Goal: Task Accomplishment & Management: Complete application form

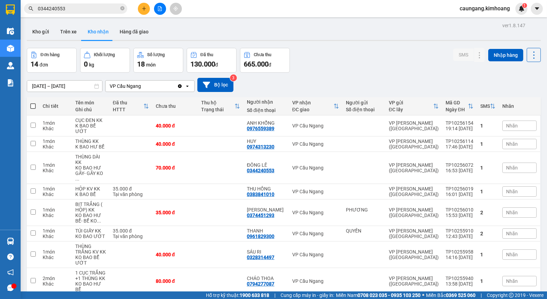
scroll to position [68, 0]
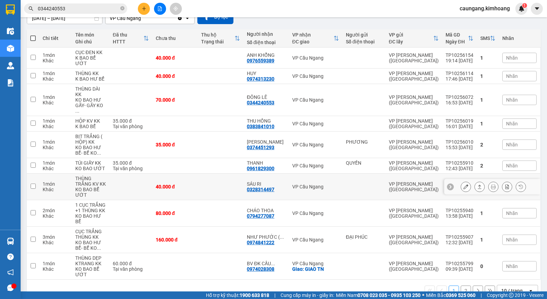
click at [329, 173] on td "VP Cầu Ngang" at bounding box center [316, 186] width 54 height 26
checkbox input "true"
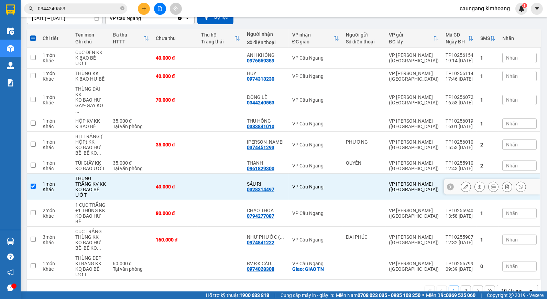
click at [461, 181] on div at bounding box center [466, 186] width 10 height 10
click at [464, 184] on icon at bounding box center [466, 186] width 5 height 5
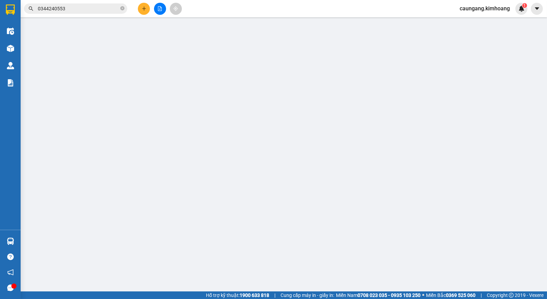
type input "0328314497"
type input "SÁU RI"
type input "40.000"
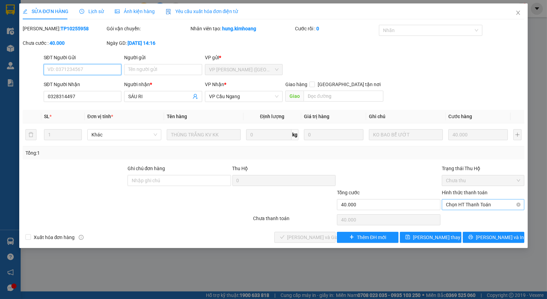
drag, startPoint x: 460, startPoint y: 204, endPoint x: 465, endPoint y: 210, distance: 7.4
click at [461, 204] on span "Chọn HT Thanh Toán" at bounding box center [483, 204] width 74 height 10
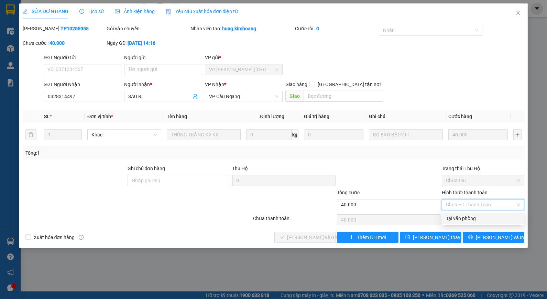
click at [468, 221] on div "Tại văn phòng" at bounding box center [483, 218] width 74 height 8
type input "0"
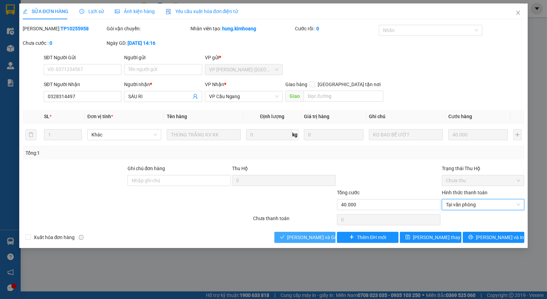
click at [318, 234] on span "[PERSON_NAME] và Giao hàng" at bounding box center [321, 237] width 66 height 8
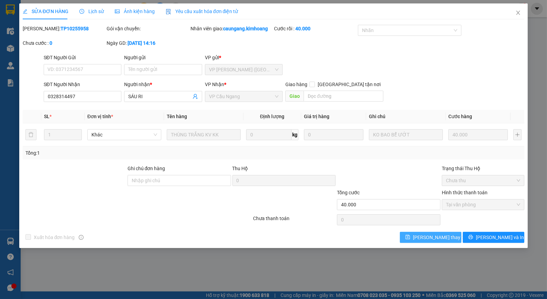
click at [436, 235] on span "[PERSON_NAME] thay đổi" at bounding box center [440, 237] width 55 height 8
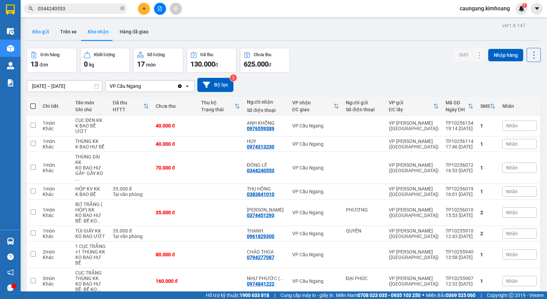
click at [45, 29] on button "Kho gửi" at bounding box center [41, 31] width 28 height 17
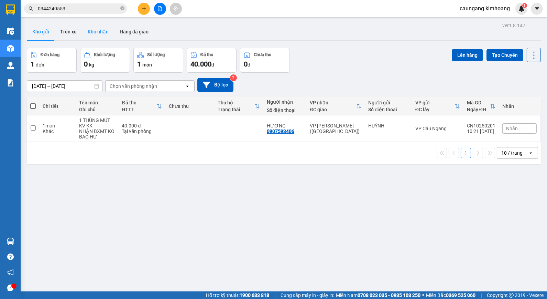
click at [100, 32] on button "Kho nhận" at bounding box center [98, 31] width 32 height 17
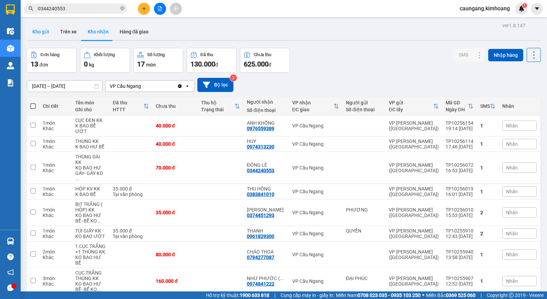
click at [35, 34] on button "Kho gửi" at bounding box center [41, 31] width 28 height 17
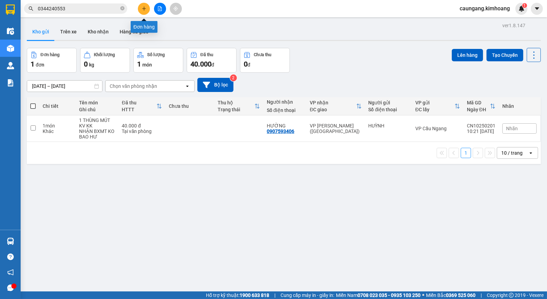
click at [145, 10] on icon "plus" at bounding box center [144, 8] width 5 height 5
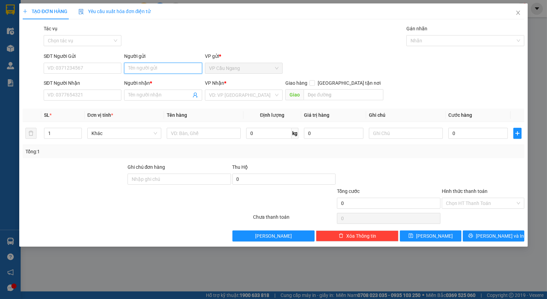
click at [170, 71] on input "Người gửi" at bounding box center [163, 68] width 78 height 11
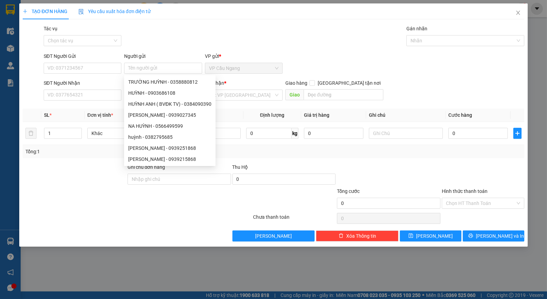
click at [226, 36] on div "Tác vụ Chọn tác vụ Gán nhãn Nhãn" at bounding box center [284, 37] width 484 height 24
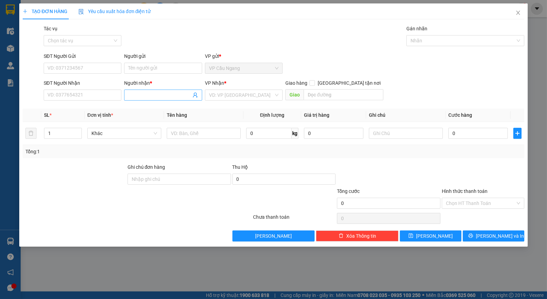
click at [143, 96] on input "Người nhận *" at bounding box center [159, 95] width 63 height 8
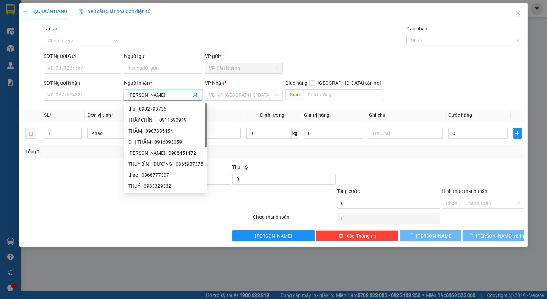
type input "[PERSON_NAME]"
drag, startPoint x: 202, startPoint y: 24, endPoint x: 170, endPoint y: 46, distance: 39.4
click at [197, 25] on div "TẠO ĐƠN HÀNG Yêu cầu xuất hóa đơn điện tử Transit Pickup Surcharge Ids Transit …" at bounding box center [274, 122] width 502 height 238
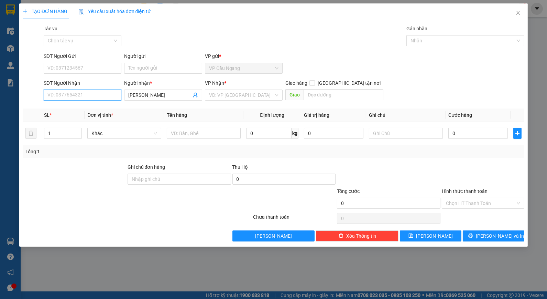
click at [108, 99] on input "SĐT Người Nhận" at bounding box center [83, 94] width 78 height 11
type input "0367014249"
click at [98, 108] on div "0367014249 - [PERSON_NAME]" at bounding box center [82, 109] width 69 height 8
type input "[PERSON_NAME]"
type input "35.000"
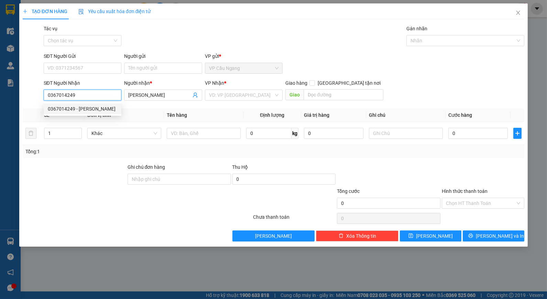
type input "35.000"
type input "0367014249"
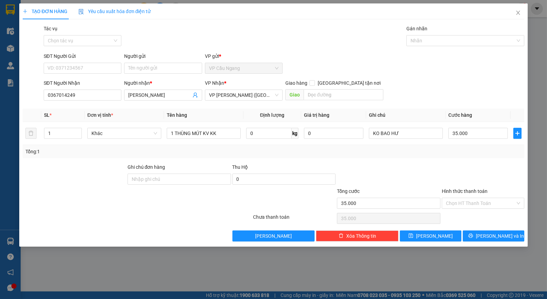
click at [425, 153] on div "Tổng: 1" at bounding box center [273, 152] width 497 height 8
click at [170, 70] on input "Người gửi" at bounding box center [163, 68] width 78 height 11
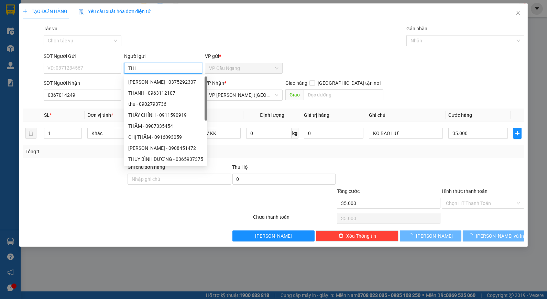
type input "THI"
drag, startPoint x: 196, startPoint y: 36, endPoint x: 188, endPoint y: 36, distance: 9.0
click at [193, 36] on div "Tác vụ Chọn tác vụ Gán nhãn Nhãn" at bounding box center [284, 37] width 484 height 24
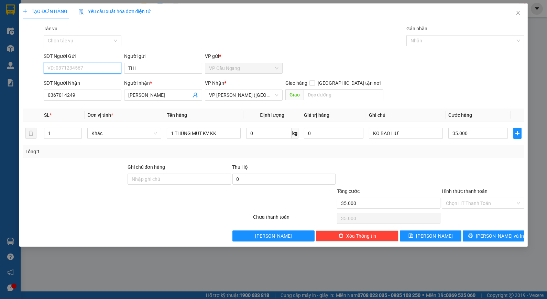
click at [99, 69] on input "SĐT Người Gửi" at bounding box center [83, 68] width 78 height 11
type input "0344744181"
click at [447, 92] on div "SĐT Người Nhận 0367014249 Người nhận * THANH HIỀN VP Nhận * VP [PERSON_NAME] (H…" at bounding box center [284, 91] width 484 height 24
click at [453, 165] on div at bounding box center [483, 175] width 84 height 24
click at [482, 202] on input "Hình thức thanh toán" at bounding box center [480, 203] width 69 height 10
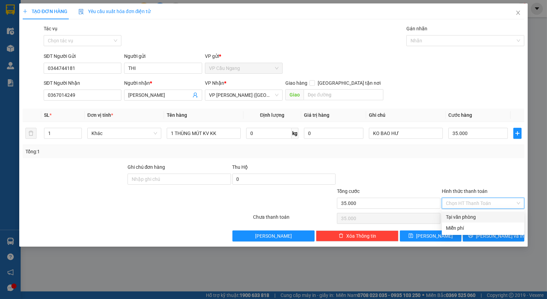
click at [483, 212] on div "Tại văn phòng" at bounding box center [483, 216] width 83 height 11
type input "0"
click at [493, 234] on span "[PERSON_NAME] và In" at bounding box center [500, 236] width 48 height 8
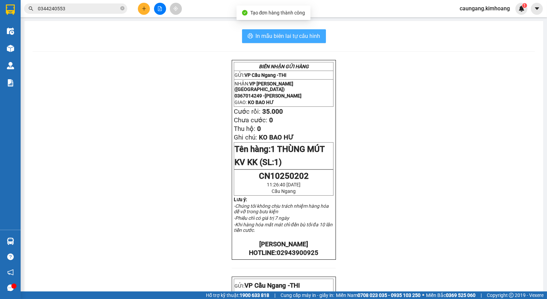
click at [298, 38] on span "In mẫu biên lai tự cấu hình" at bounding box center [288, 36] width 65 height 9
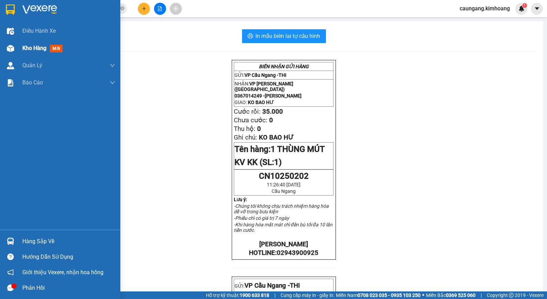
click at [43, 51] on span "Kho hàng" at bounding box center [34, 48] width 24 height 7
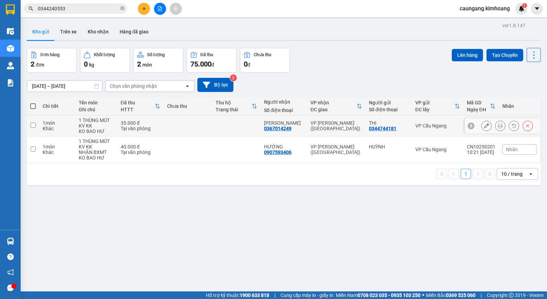
click at [334, 130] on td "VP [PERSON_NAME] ([GEOGRAPHIC_DATA])" at bounding box center [336, 125] width 58 height 21
checkbox input "true"
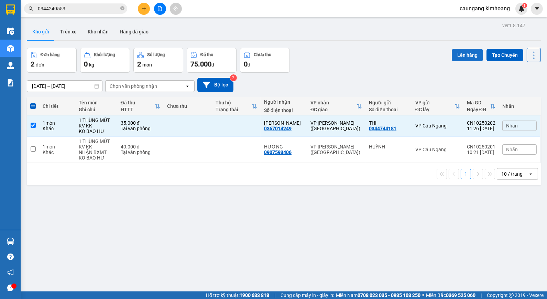
click at [462, 54] on button "Lên hàng" at bounding box center [467, 55] width 31 height 12
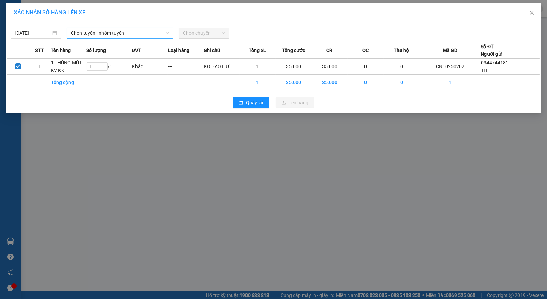
click at [150, 34] on span "Chọn tuyến - nhóm tuyến" at bounding box center [120, 33] width 98 height 10
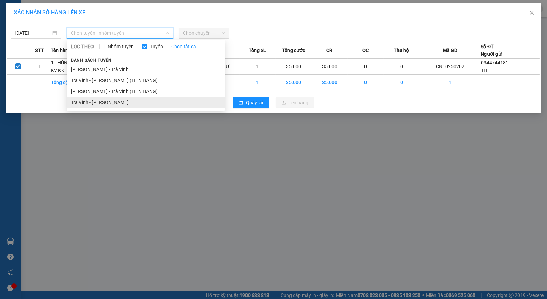
click at [134, 98] on li "Trà Vinh - [PERSON_NAME]" at bounding box center [146, 102] width 158 height 11
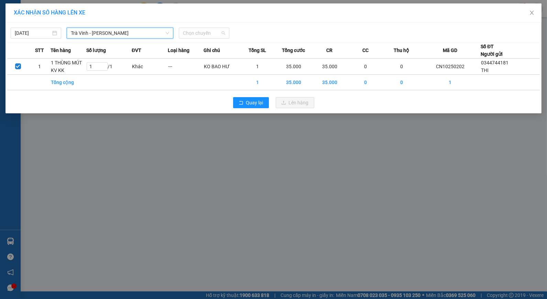
drag, startPoint x: 200, startPoint y: 31, endPoint x: 208, endPoint y: 57, distance: 27.4
click at [200, 31] on span "Chọn chuyến" at bounding box center [204, 33] width 42 height 10
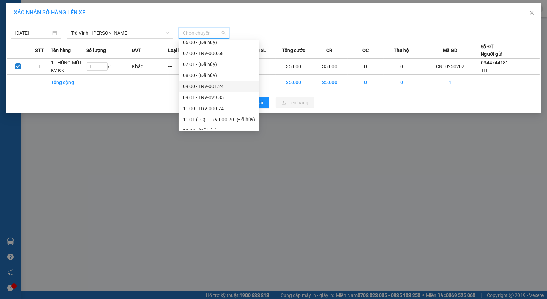
scroll to position [187, 0]
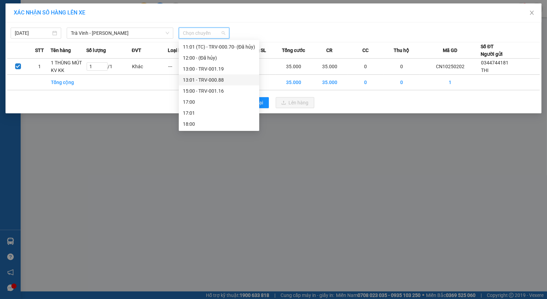
click at [212, 78] on div "13:01 - TRV-000.88" at bounding box center [219, 80] width 72 height 8
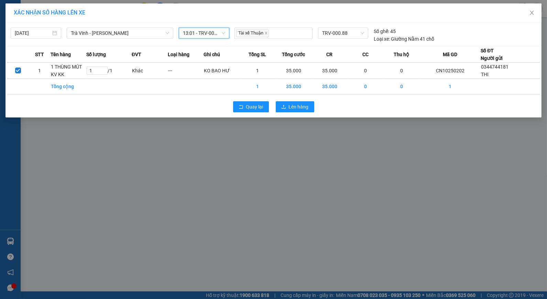
click at [248, 135] on div "XÁC NHẬN SỐ HÀNG LÊN XE [DATE] [GEOGRAPHIC_DATA] - [GEOGRAPHIC_DATA] LỌC THEO N…" at bounding box center [273, 149] width 547 height 299
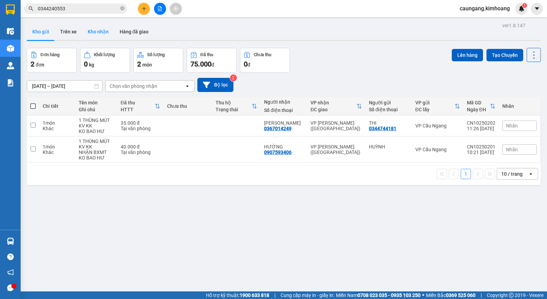
click at [91, 31] on button "Kho nhận" at bounding box center [98, 31] width 32 height 17
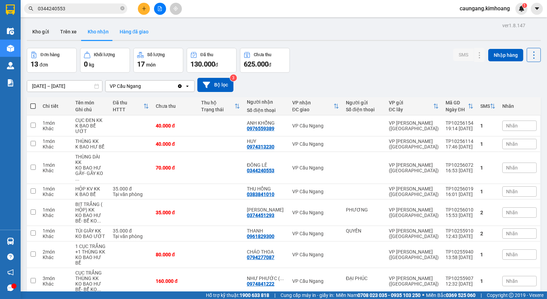
click at [130, 30] on button "Hàng đã giao" at bounding box center [134, 31] width 40 height 17
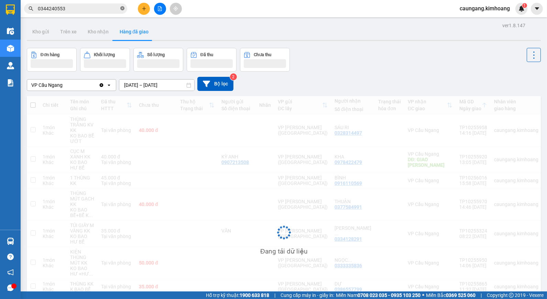
click at [121, 7] on icon "close-circle" at bounding box center [122, 8] width 4 height 4
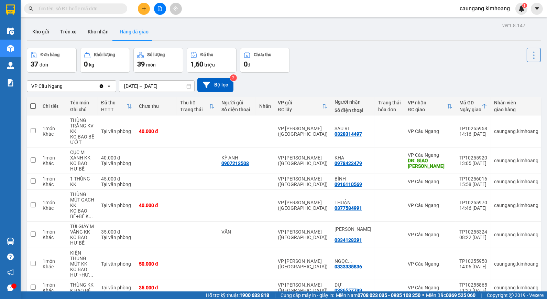
click at [103, 8] on input "text" at bounding box center [78, 9] width 81 height 8
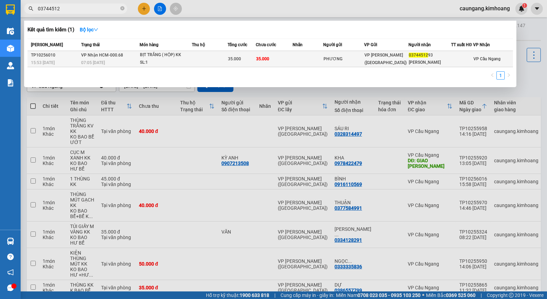
type input "03744512"
click at [292, 55] on td "35.000" at bounding box center [274, 59] width 37 height 16
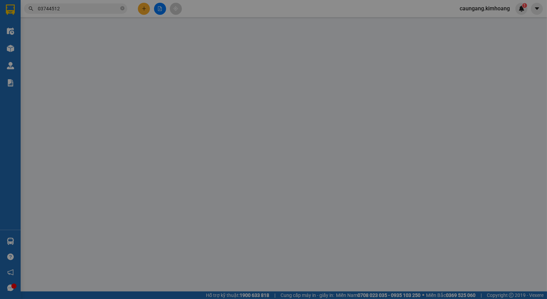
type input "PHƯƠNG"
type input "0374451293"
type input "[PERSON_NAME]"
type input "35.000"
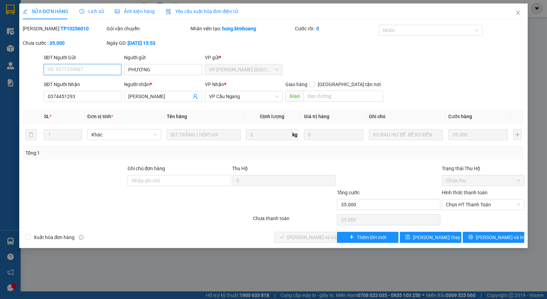
click at [462, 209] on div "Chọn HT Thanh Toán" at bounding box center [483, 204] width 83 height 11
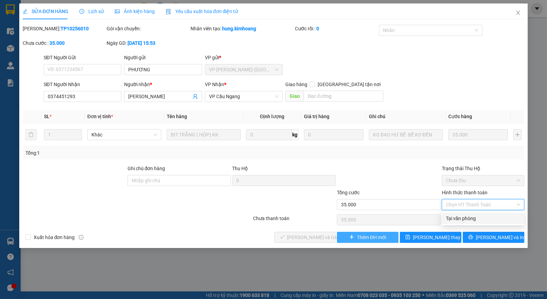
drag, startPoint x: 463, startPoint y: 219, endPoint x: 349, endPoint y: 232, distance: 114.6
click at [460, 219] on div "Tại văn phòng" at bounding box center [483, 218] width 74 height 8
type input "0"
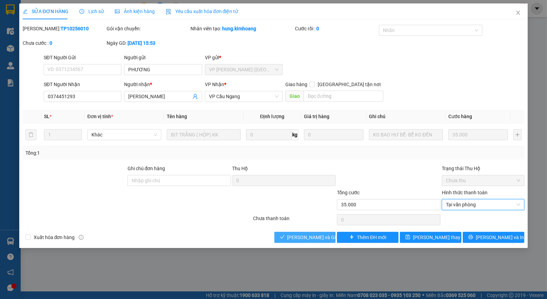
click at [319, 238] on span "[PERSON_NAME] và Giao hàng" at bounding box center [321, 237] width 66 height 8
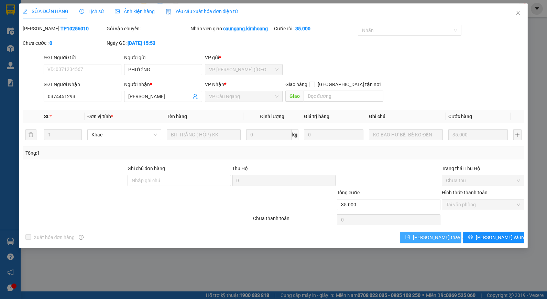
click at [436, 237] on span "[PERSON_NAME] thay đổi" at bounding box center [440, 237] width 55 height 8
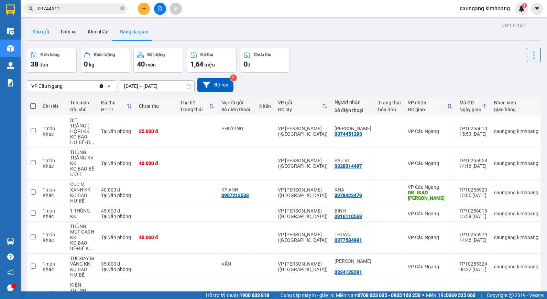
click at [36, 32] on button "Kho gửi" at bounding box center [41, 31] width 28 height 17
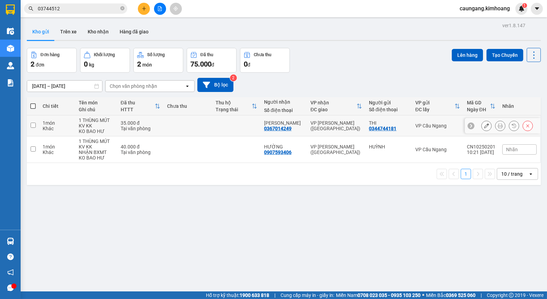
drag, startPoint x: 334, startPoint y: 125, endPoint x: 338, endPoint y: 142, distance: 17.5
click at [336, 128] on div "VP [PERSON_NAME] ([GEOGRAPHIC_DATA])" at bounding box center [337, 125] width 52 height 11
checkbox input "true"
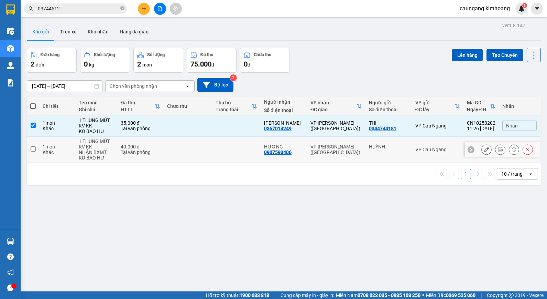
click at [336, 147] on div "VP [PERSON_NAME] ([GEOGRAPHIC_DATA])" at bounding box center [337, 149] width 52 height 11
checkbox input "true"
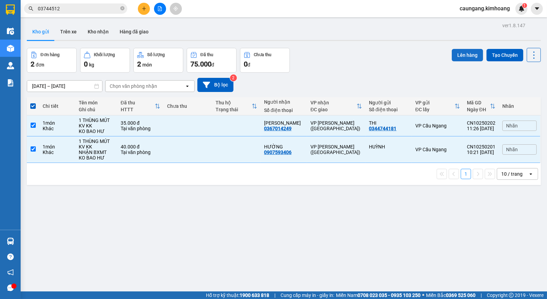
click at [465, 55] on button "Lên hàng" at bounding box center [467, 55] width 31 height 12
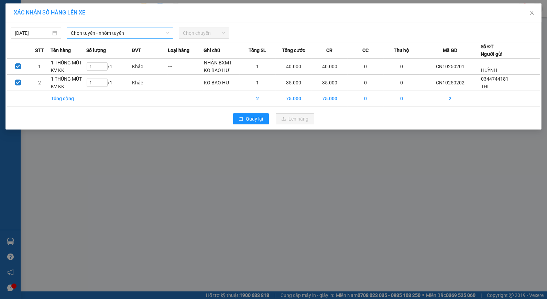
click at [154, 32] on span "Chọn tuyến - nhóm tuyến" at bounding box center [120, 33] width 98 height 10
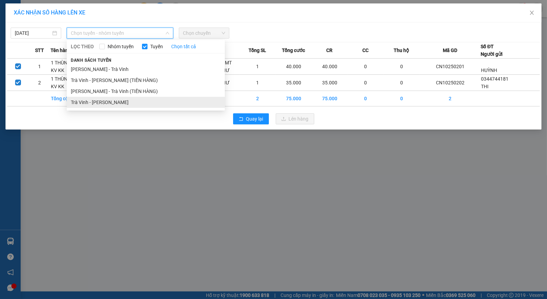
click at [97, 97] on li "Trà Vinh - [PERSON_NAME]" at bounding box center [146, 102] width 158 height 11
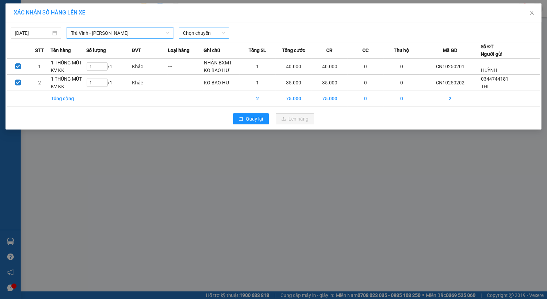
click at [218, 31] on span "Chọn chuyến" at bounding box center [204, 33] width 42 height 10
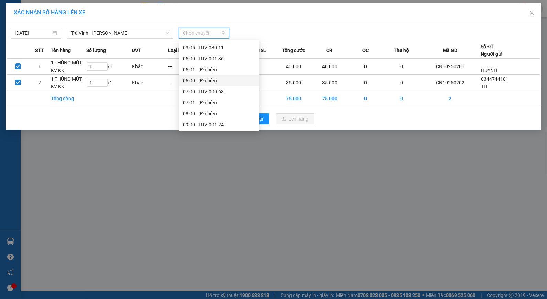
scroll to position [153, 0]
drag, startPoint x: 202, startPoint y: 110, endPoint x: 195, endPoint y: 104, distance: 9.3
click at [202, 111] on div "13:01 - TRV-000.88" at bounding box center [219, 114] width 72 height 8
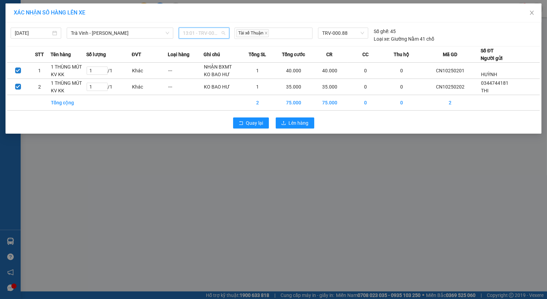
click at [213, 32] on span "13:01 - TRV-000.88" at bounding box center [204, 33] width 42 height 10
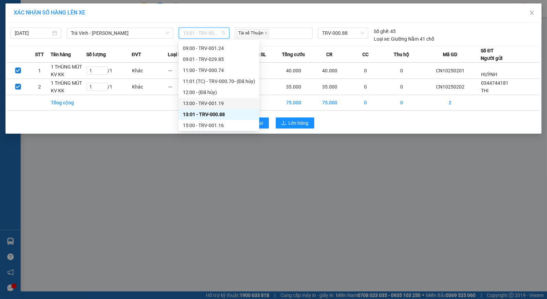
click at [211, 103] on div "13:00 - TRV-001.19" at bounding box center [219, 103] width 72 height 8
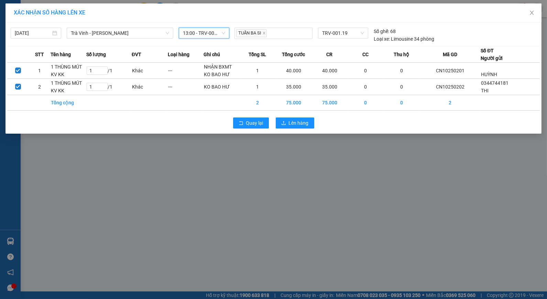
click at [210, 32] on span "13:00 - TRV-001.19" at bounding box center [204, 33] width 42 height 10
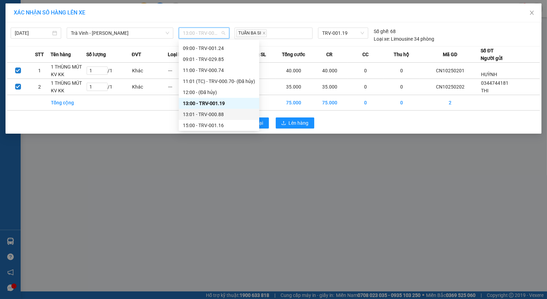
click at [201, 114] on div "13:01 - TRV-000.88" at bounding box center [219, 114] width 72 height 8
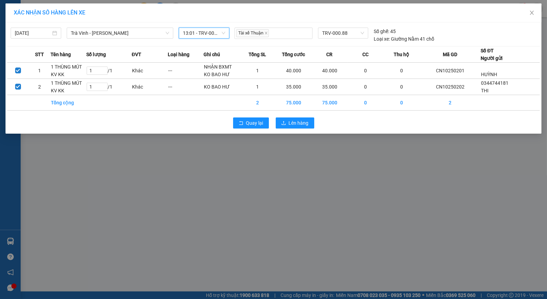
click at [210, 33] on span "13:01 - TRV-000.88" at bounding box center [204, 33] width 42 height 10
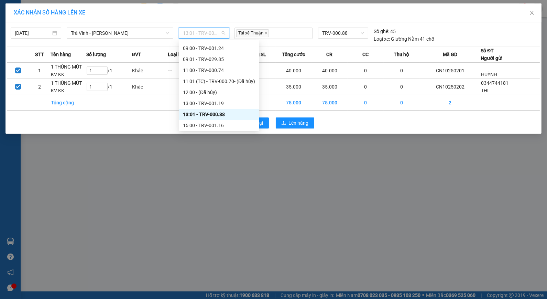
scroll to position [187, 0]
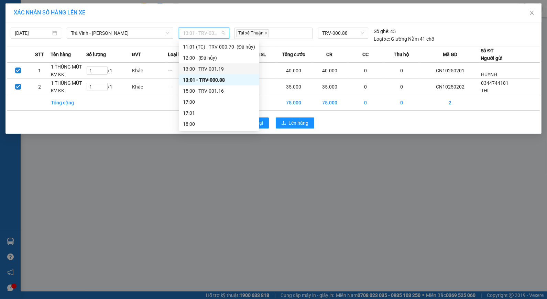
click at [204, 67] on div "13:00 - TRV-001.19" at bounding box center [219, 69] width 72 height 8
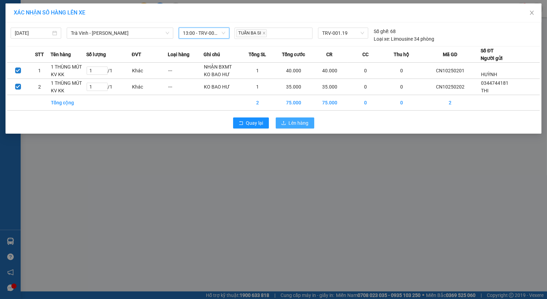
click at [289, 122] on span "Lên hàng" at bounding box center [299, 123] width 20 height 8
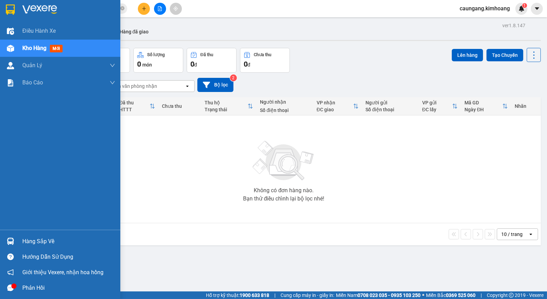
click at [38, 242] on div "Hàng sắp về" at bounding box center [68, 241] width 93 height 10
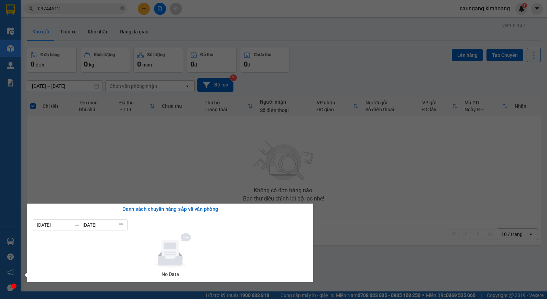
click at [227, 159] on section "Kết quả tìm kiếm ( 1 ) Bộ lọc Mã ĐH Trạng thái Món hàng Thu hộ Tổng cước Chưa c…" at bounding box center [273, 149] width 547 height 299
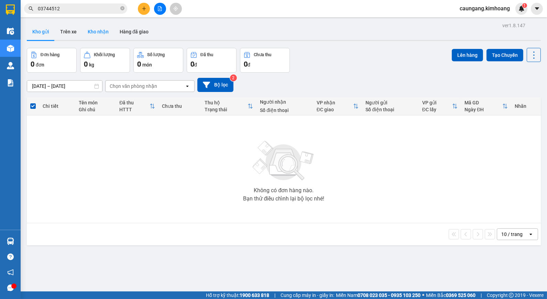
click at [91, 32] on button "Kho nhận" at bounding box center [98, 31] width 32 height 17
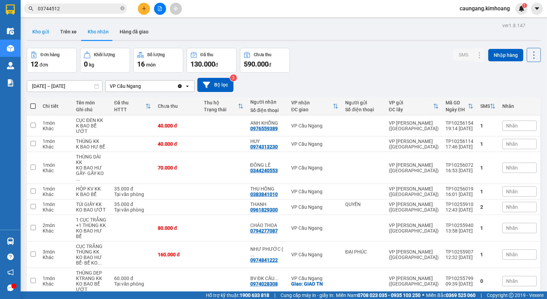
click at [38, 29] on button "Kho gửi" at bounding box center [41, 31] width 28 height 17
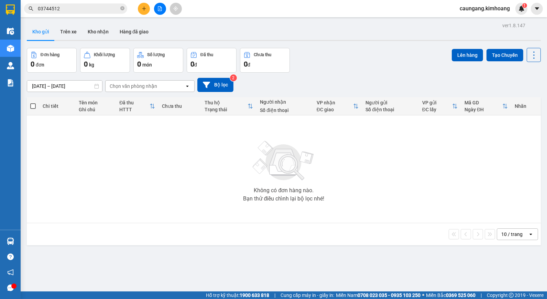
click at [27, 23] on button "Kho gửi" at bounding box center [41, 31] width 28 height 17
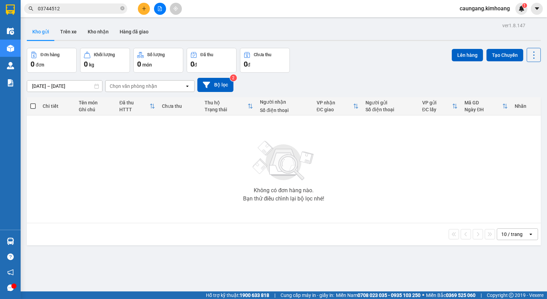
click at [27, 23] on button "Kho gửi" at bounding box center [41, 31] width 28 height 17
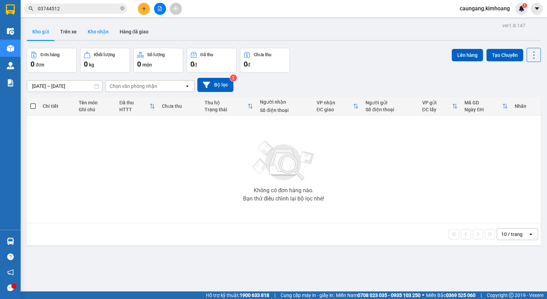
click at [100, 35] on button "Kho nhận" at bounding box center [98, 31] width 32 height 17
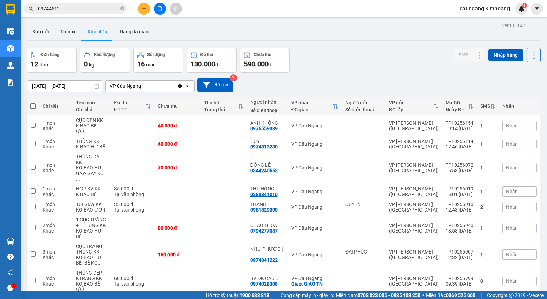
scroll to position [63, 0]
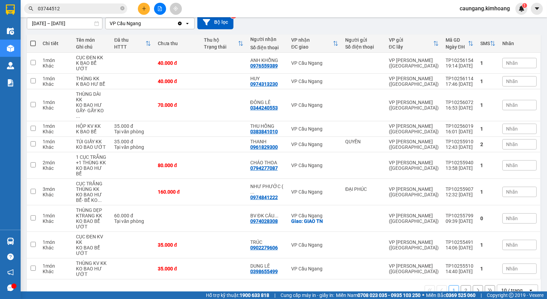
click at [145, 14] on button at bounding box center [144, 9] width 12 height 12
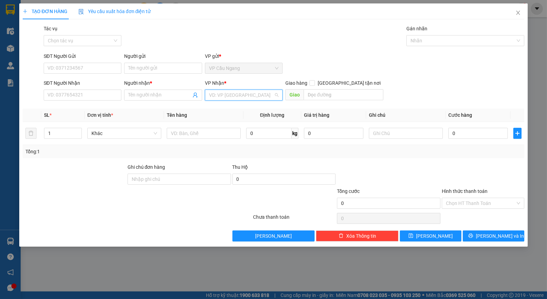
click at [249, 99] on input "search" at bounding box center [241, 95] width 65 height 10
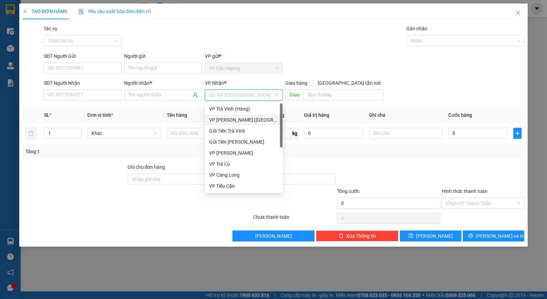
click at [250, 122] on div "VP [PERSON_NAME] ([GEOGRAPHIC_DATA])" at bounding box center [243, 120] width 69 height 8
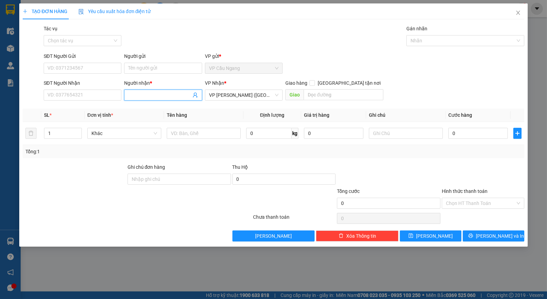
click at [167, 92] on input "Người nhận *" at bounding box center [159, 95] width 63 height 8
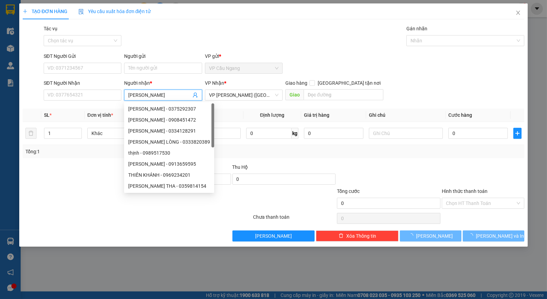
type input "[PERSON_NAME]"
click at [162, 41] on div "Tác vụ Chọn tác vụ Gán nhãn Nhãn" at bounding box center [284, 37] width 484 height 24
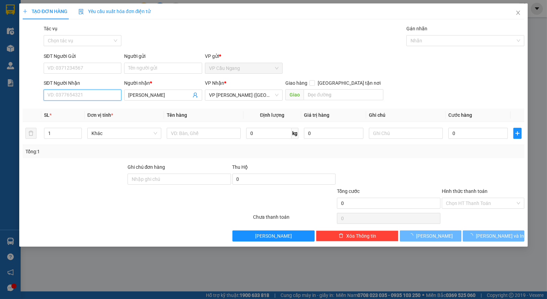
click at [93, 92] on input "SĐT Người Nhận" at bounding box center [83, 94] width 78 height 11
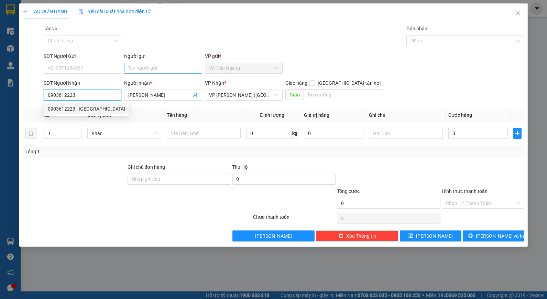
type input "0903612223"
click at [158, 70] on input "Người gửi" at bounding box center [163, 68] width 78 height 11
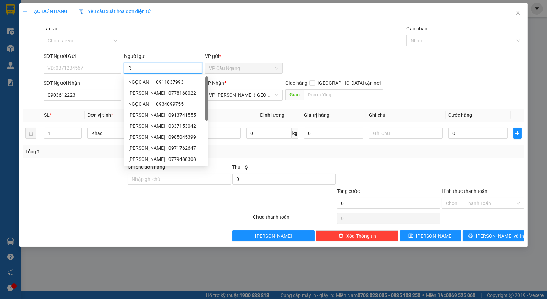
type input "D"
type input "ĐIỀN"
click at [153, 36] on div "Tác vụ Chọn tác vụ Gán nhãn Nhãn" at bounding box center [284, 37] width 484 height 24
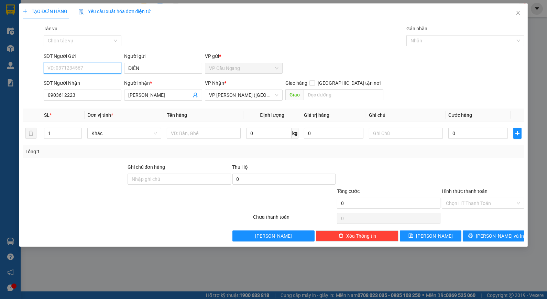
click at [107, 66] on input "SĐT Người Gửi" at bounding box center [83, 68] width 78 height 11
type input "0826845592"
click at [422, 164] on div at bounding box center [388, 175] width 105 height 24
click at [196, 134] on input "text" at bounding box center [204, 133] width 74 height 11
type input "1 THÙNG MÚT KV KK"
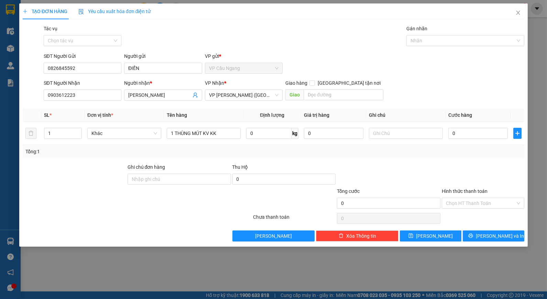
drag, startPoint x: 381, startPoint y: 155, endPoint x: 384, endPoint y: 150, distance: 6.2
click at [381, 155] on div "Tổng: 1" at bounding box center [274, 151] width 502 height 13
click at [392, 135] on input "text" at bounding box center [406, 133] width 74 height 11
type input "KO BAO HƯ"
drag, startPoint x: 396, startPoint y: 132, endPoint x: 414, endPoint y: 106, distance: 31.7
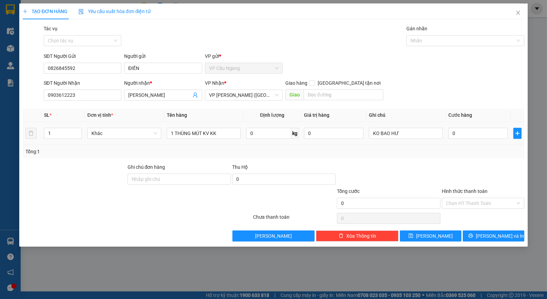
click at [414, 106] on div "Transit Pickup Surcharge Ids Transit Deliver Surcharge Ids Transit Deliver Surc…" at bounding box center [274, 133] width 502 height 216
click at [463, 136] on input "0" at bounding box center [479, 133] width 60 height 11
type input "3"
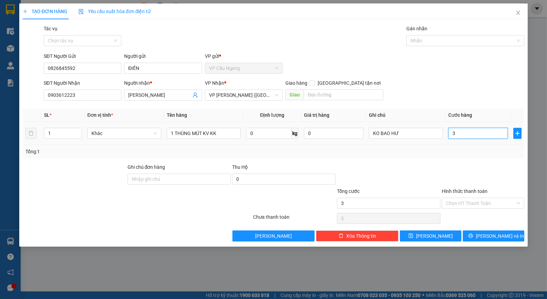
type input "35"
type input "35.000"
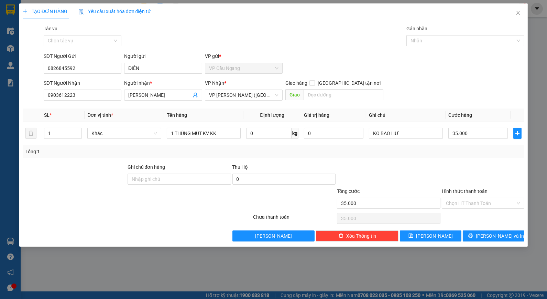
click at [447, 89] on div "SĐT Người Nhận 0903612223 Người nhận * NGỌC ANH VP Nhận * VP [PERSON_NAME] ([GE…" at bounding box center [284, 91] width 484 height 24
click at [477, 202] on input "Hình thức thanh toán" at bounding box center [480, 203] width 69 height 10
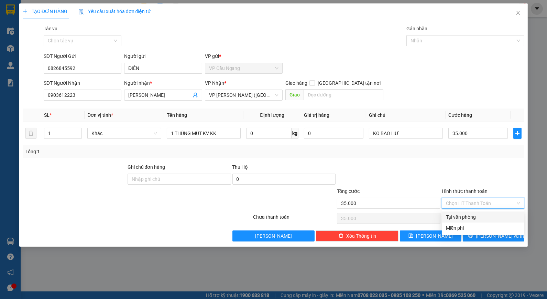
click at [482, 215] on div "Tại văn phòng" at bounding box center [483, 217] width 74 height 8
type input "0"
click at [489, 237] on span "[PERSON_NAME] và In" at bounding box center [500, 236] width 48 height 8
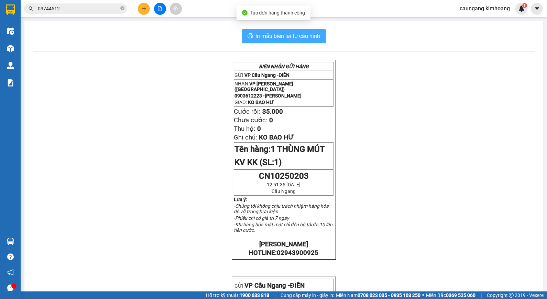
click at [309, 32] on span "In mẫu biên lai tự cấu hình" at bounding box center [288, 36] width 65 height 9
